Goal: Connect with others: Connect with others

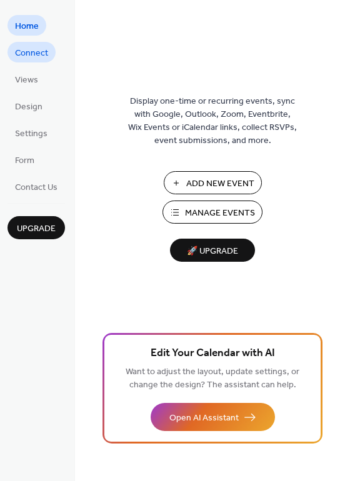
click at [27, 52] on span "Connect" at bounding box center [31, 53] width 33 height 13
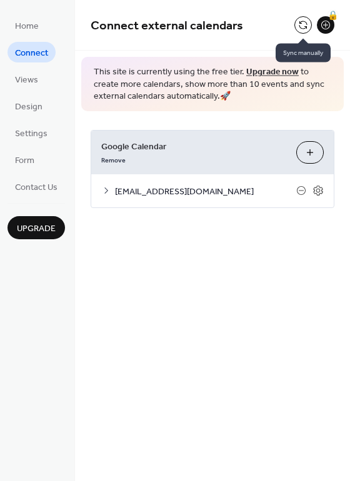
click at [300, 23] on button at bounding box center [302, 24] width 17 height 17
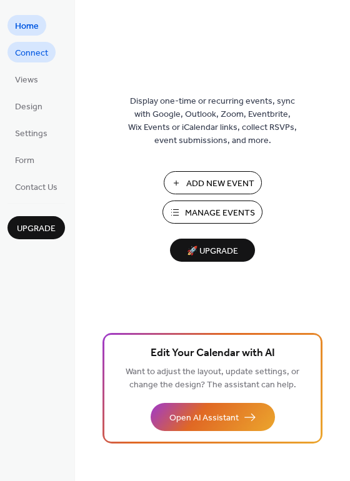
click at [32, 59] on span "Connect" at bounding box center [31, 53] width 33 height 13
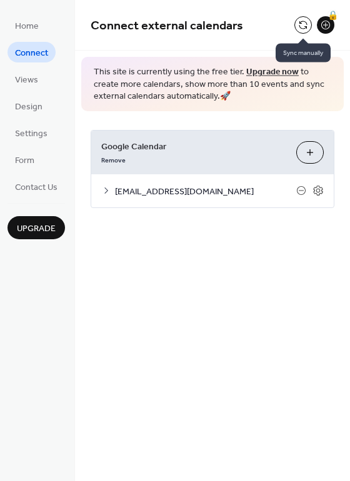
click at [299, 25] on button at bounding box center [302, 24] width 17 height 17
click at [305, 26] on button at bounding box center [302, 24] width 17 height 17
